Goal: Task Accomplishment & Management: Use online tool/utility

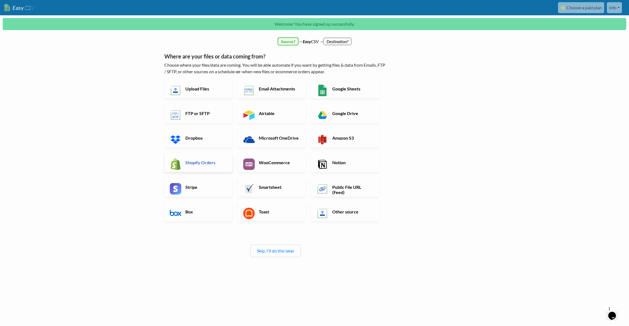
click at [201, 159] on link "Shopify Orders" at bounding box center [198, 162] width 68 height 19
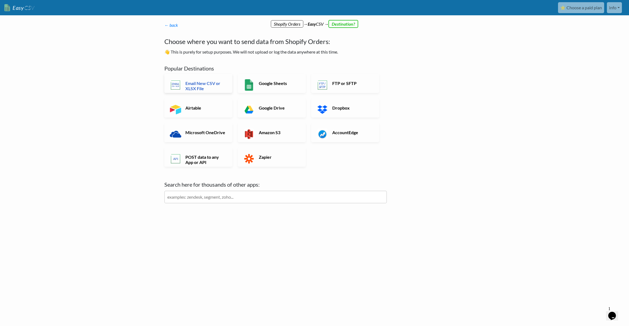
click at [223, 87] on h6 "Email New CSV or XLSX File" at bounding box center [205, 86] width 43 height 10
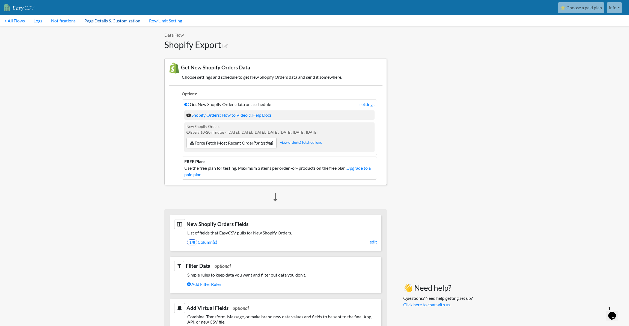
click at [105, 21] on link "Page Details & Customization" at bounding box center [112, 20] width 65 height 11
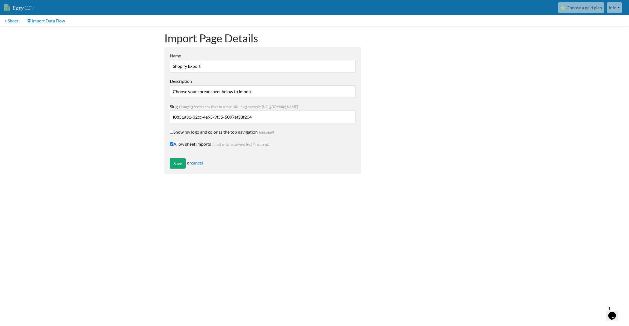
click at [194, 91] on input "Choose your spreadsheet below to import." at bounding box center [263, 91] width 186 height 13
click at [194, 117] on input "f0851a31-32cc-4a95-9f55-5097ef33f204" at bounding box center [263, 117] width 186 height 13
click at [199, 162] on link "cancel" at bounding box center [197, 162] width 12 height 5
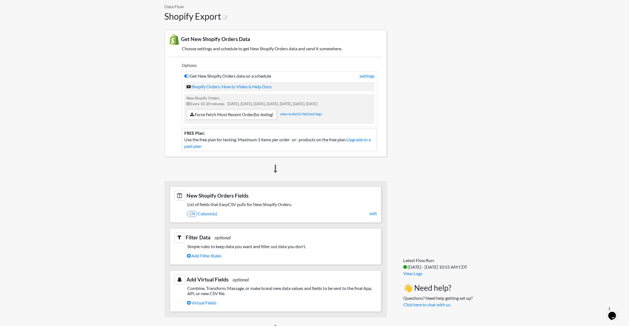
scroll to position [31, 0]
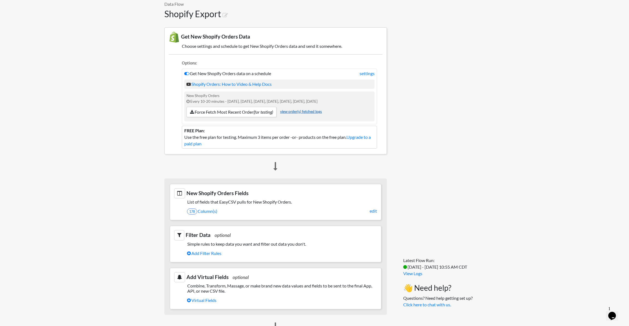
click at [306, 111] on link "view order(s) fetched logs" at bounding box center [301, 111] width 42 height 4
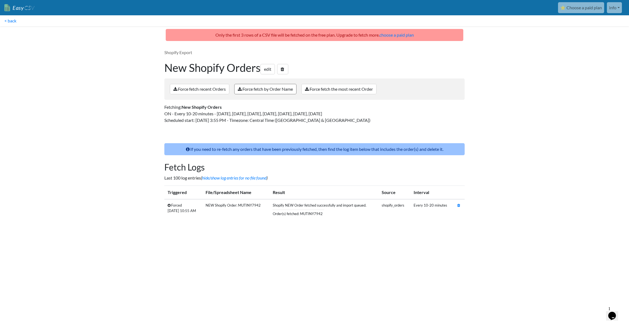
click at [261, 90] on link "Force fetch by Order Name" at bounding box center [265, 89] width 62 height 10
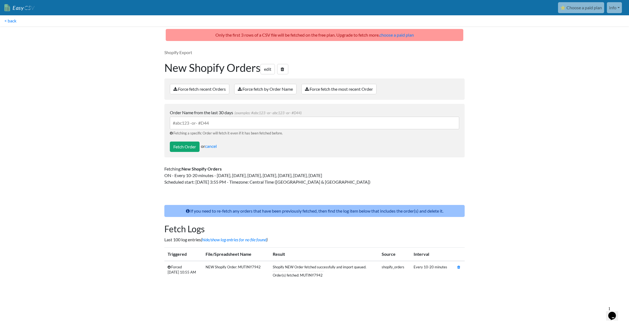
click at [194, 123] on input "Order Name from the last 30 days (examples: #abc123 -or- abc123 -or- #D44)" at bounding box center [314, 123] width 289 height 13
type input "MUTINY7939"
click at [183, 143] on input "Fetch Order" at bounding box center [185, 146] width 30 height 10
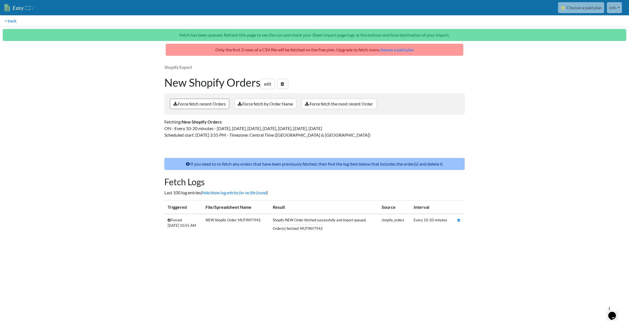
click at [213, 104] on link "Force fetch recent Orders" at bounding box center [200, 104] width 60 height 10
click at [582, 7] on link "⭐ Choose a paid plan" at bounding box center [581, 7] width 46 height 11
